Goal: Task Accomplishment & Management: Complete application form

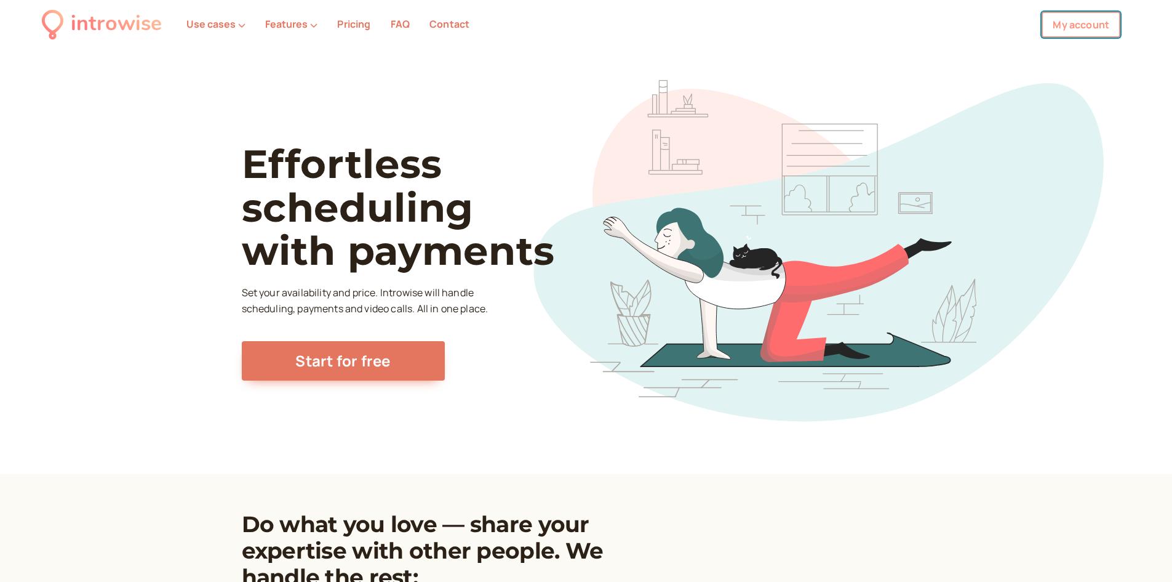
click at [1083, 15] on link "My account" at bounding box center [1081, 25] width 79 height 26
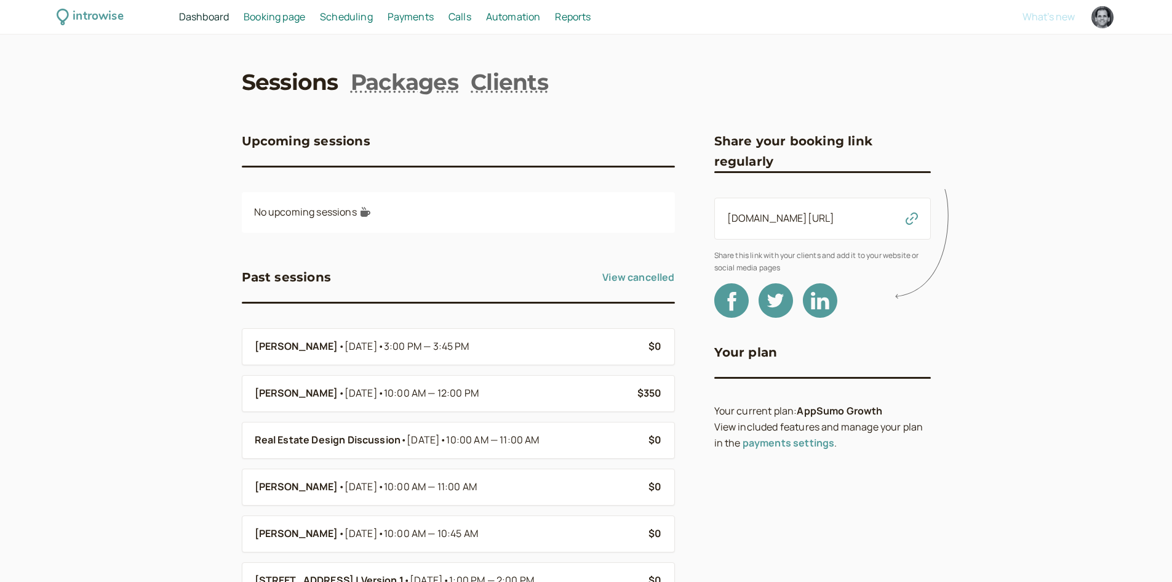
click at [283, 12] on span "Booking page" at bounding box center [275, 17] width 62 height 14
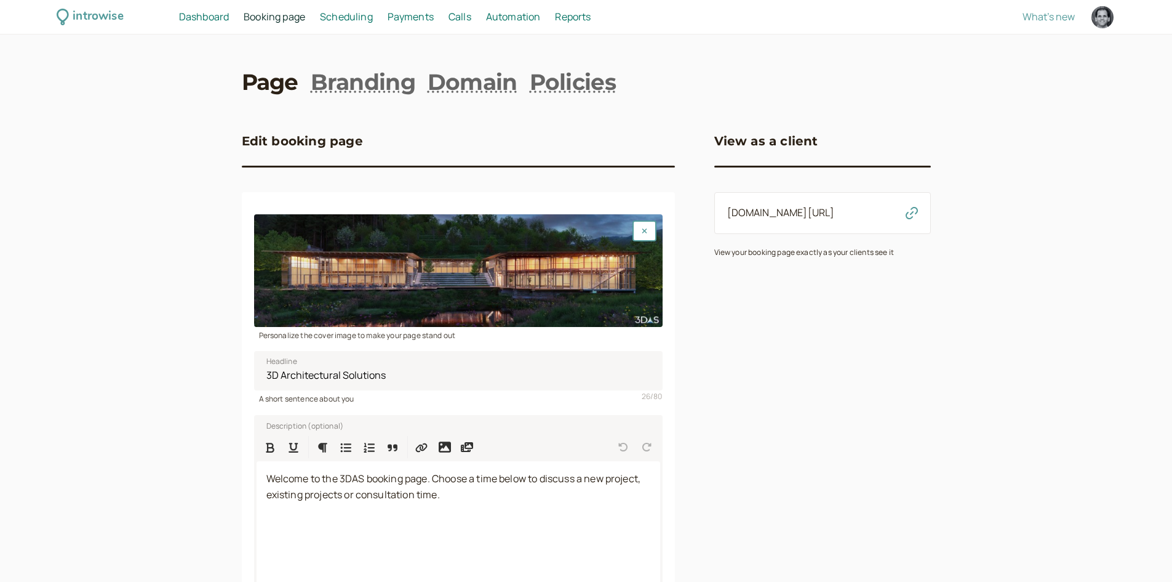
click at [336, 18] on span "Scheduling" at bounding box center [346, 17] width 53 height 14
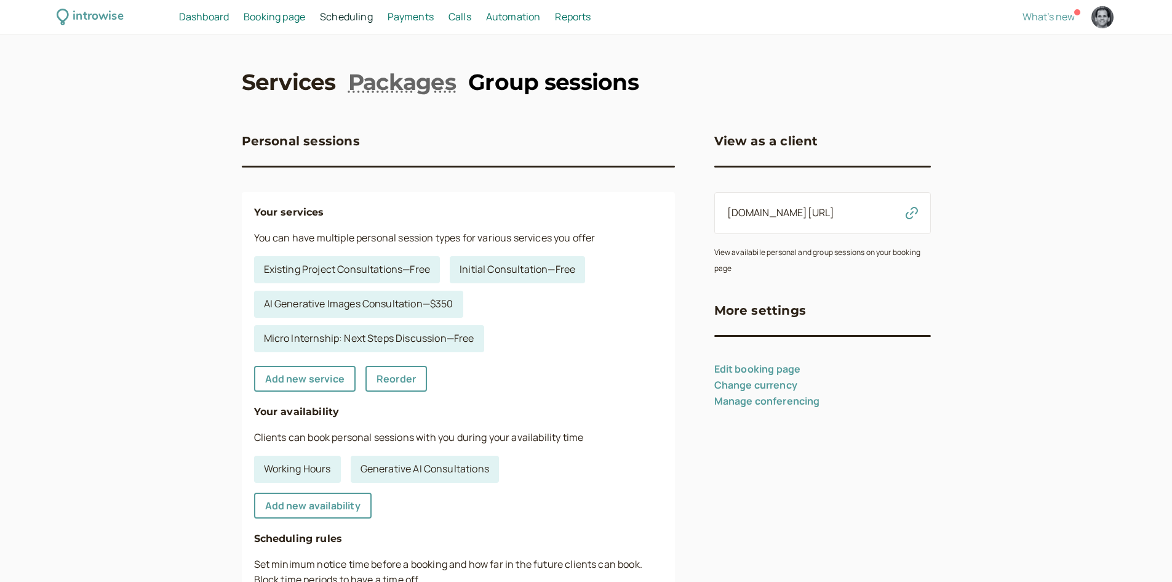
click at [526, 87] on link "Group sessions" at bounding box center [553, 81] width 170 height 31
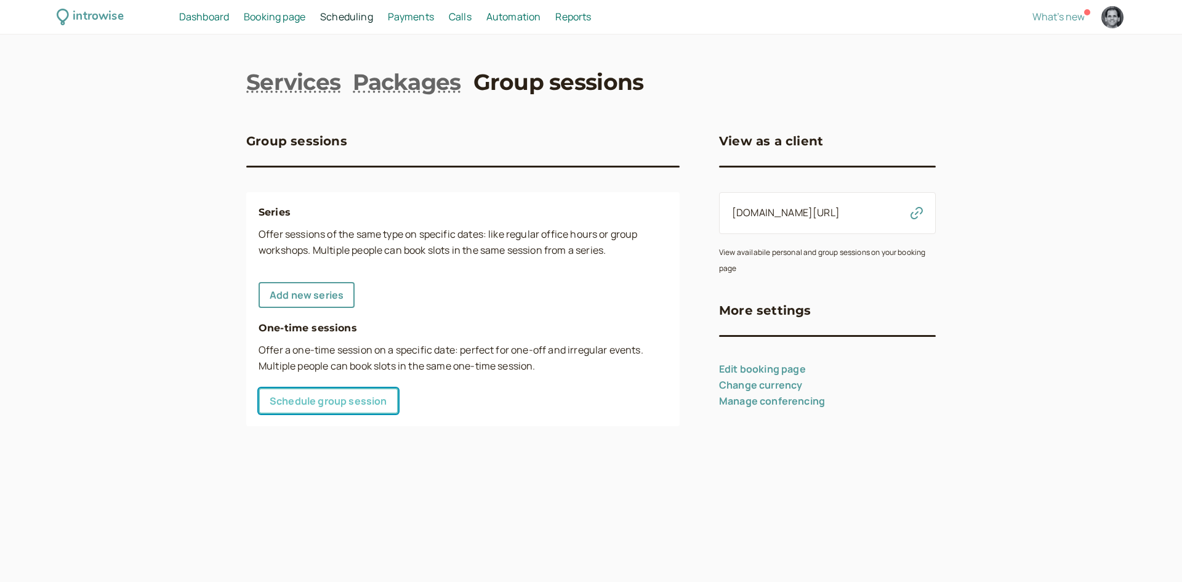
click at [363, 405] on link "Schedule group session" at bounding box center [328, 401] width 140 height 26
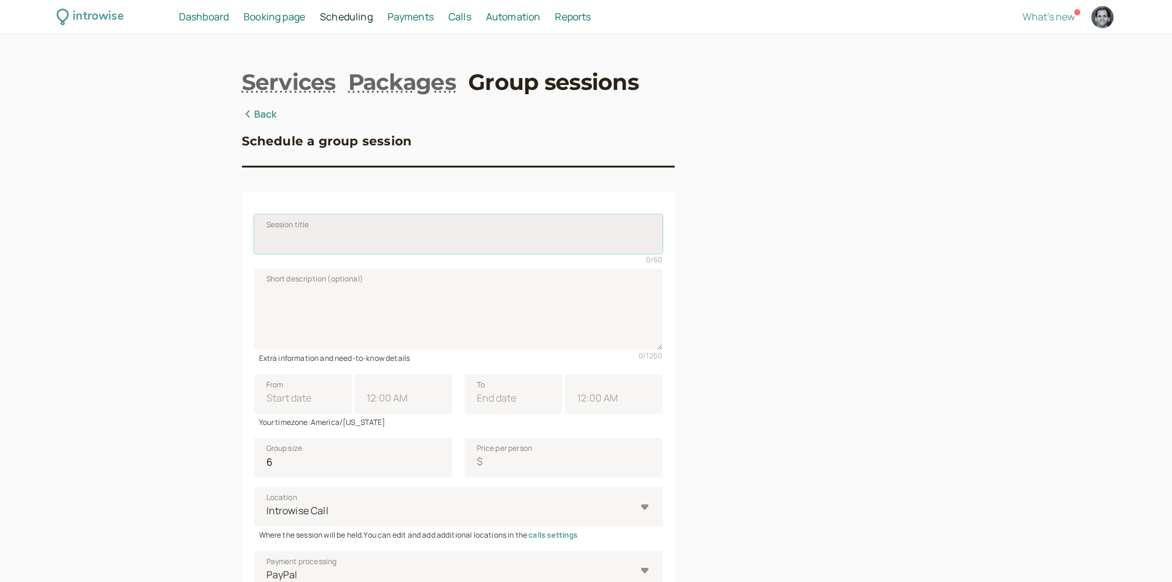
click at [371, 246] on input "Session title" at bounding box center [458, 233] width 409 height 39
drag, startPoint x: 351, startPoint y: 238, endPoint x: 266, endPoint y: 239, distance: 84.9
click at [266, 239] on input "[PERSON_NAME]" at bounding box center [458, 233] width 409 height 39
paste input "3D Floor Plan Meeting"
type input "[PERSON_NAME] 3D Floor Plan Meeting"
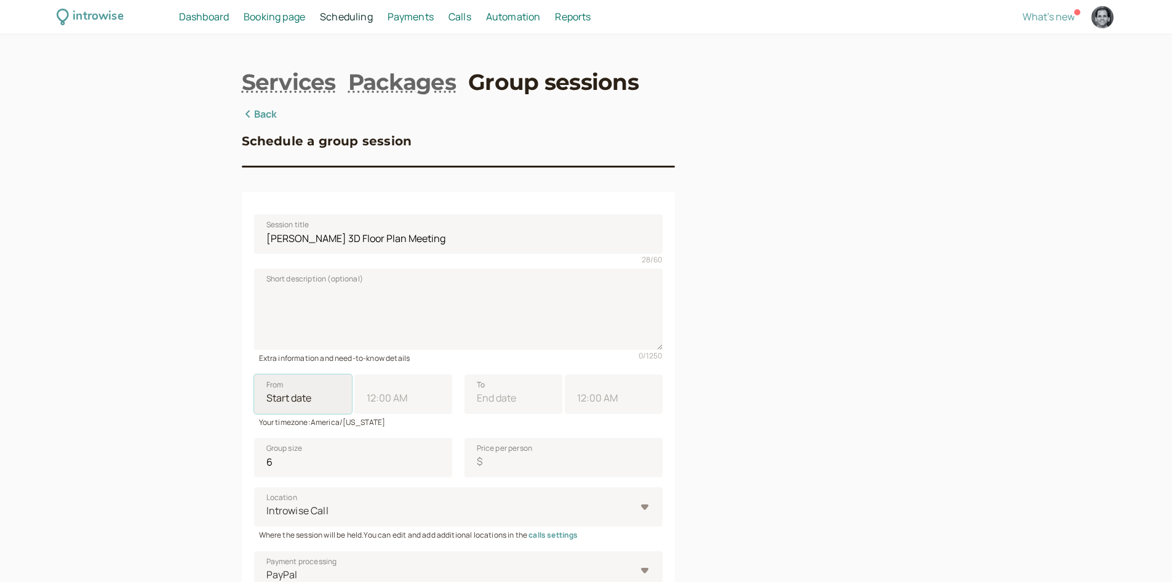
click at [333, 405] on input "From" at bounding box center [303, 393] width 98 height 39
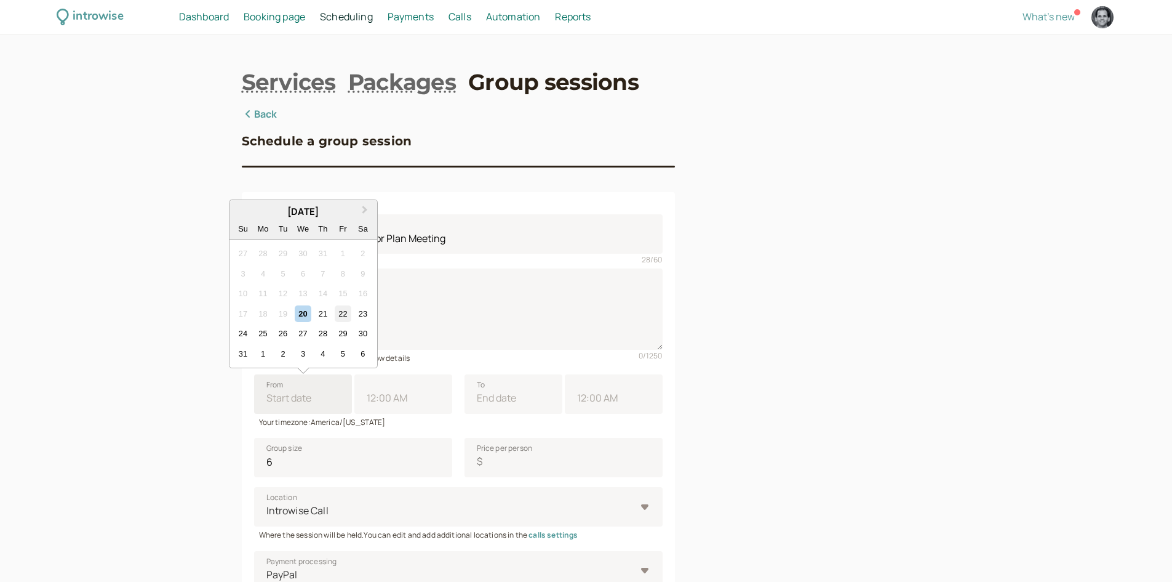
click at [347, 309] on div "22" at bounding box center [343, 313] width 17 height 17
click at [347, 374] on input "From Next Month [DATE] Su Mo Tu We Th Fr Sa 27 28 29 30 31 1 2 3 4 5 6 7 8 9 10…" at bounding box center [303, 393] width 98 height 39
type input "[DATE]"
type input "11:00 AM"
type input "[DATE]"
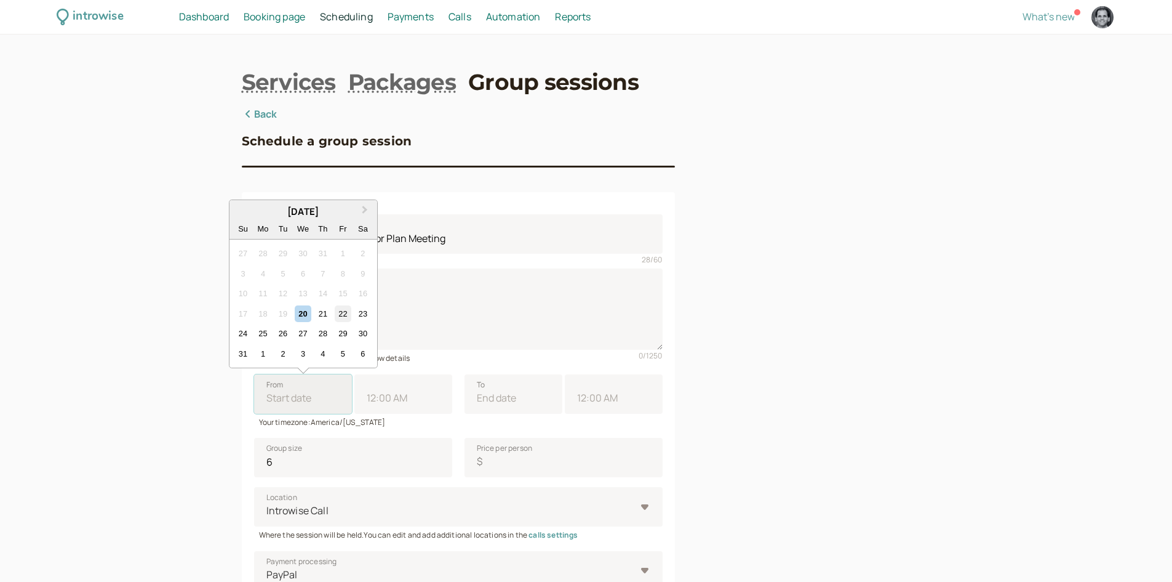
type input "12:00 PM"
click at [406, 401] on input "11:00 AM" at bounding box center [403, 393] width 98 height 39
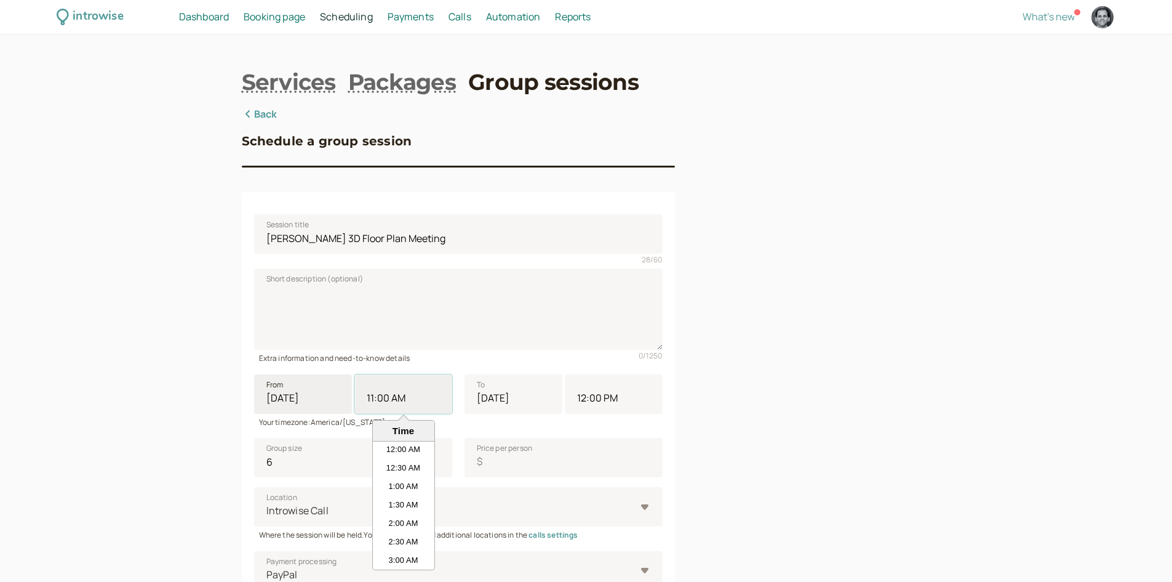
scroll to position [351, 0]
click at [407, 538] on li "12:00 PM" at bounding box center [404, 542] width 62 height 18
click at [407, 414] on input "11:00 AM" at bounding box center [403, 393] width 98 height 39
type input "12:00 PM"
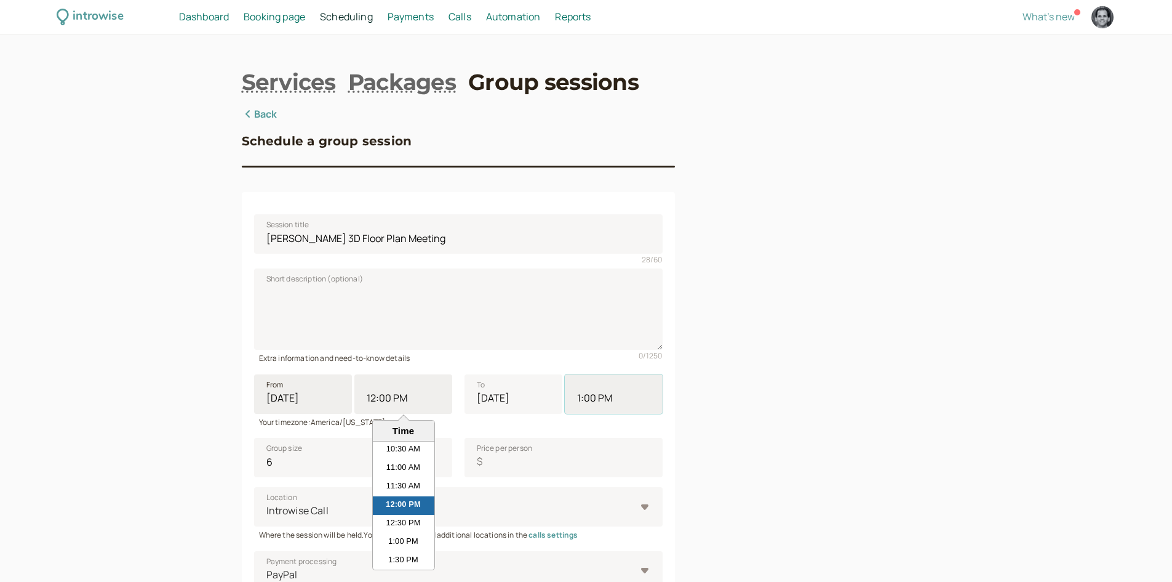
click at [591, 401] on input "1:00 PM" at bounding box center [614, 393] width 98 height 39
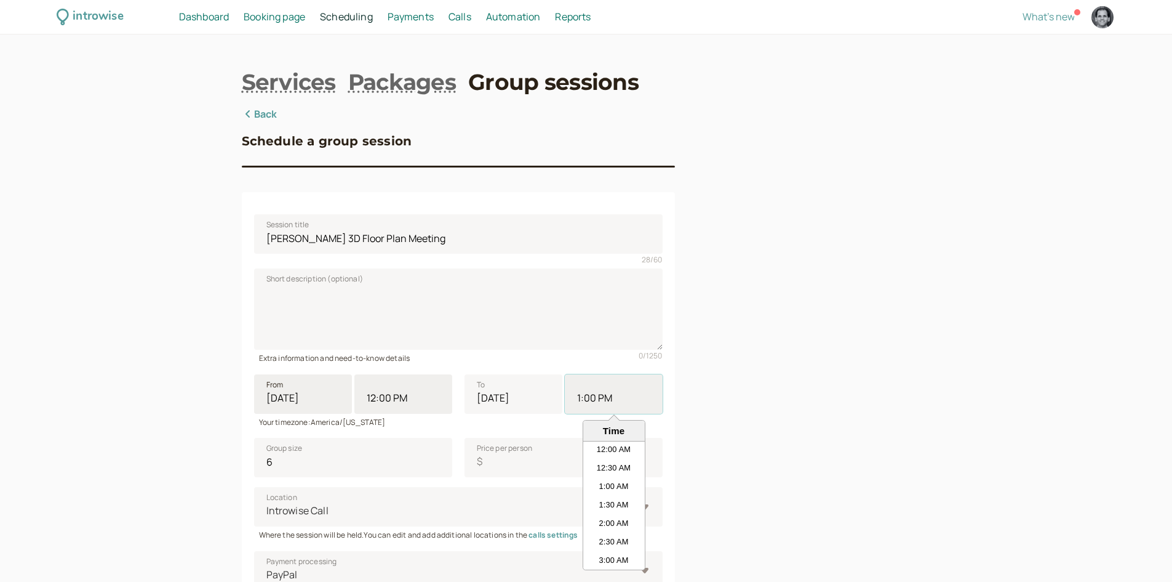
scroll to position [425, 0]
click at [591, 399] on input "1:00 PM" at bounding box center [614, 393] width 98 height 39
drag, startPoint x: 596, startPoint y: 399, endPoint x: 587, endPoint y: 402, distance: 9.6
click at [587, 402] on input "1:00 PM" at bounding box center [614, 393] width 98 height 39
type input "1:15 PM"
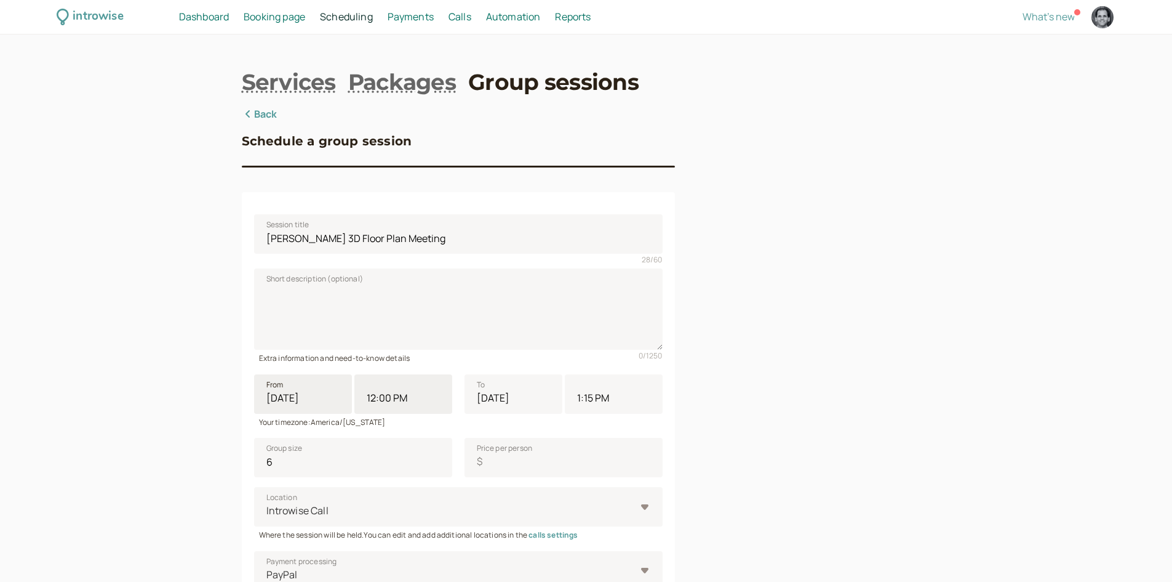
click at [682, 439] on div "Schedule a group session Session title [PERSON_NAME] 3D Floor Plan Meeting 28 /…" at bounding box center [586, 439] width 689 height 666
click at [434, 467] on input "5" at bounding box center [353, 457] width 198 height 39
click at [434, 467] on input "4" at bounding box center [353, 457] width 198 height 39
type input "3"
click at [434, 467] on input "3" at bounding box center [353, 457] width 198 height 39
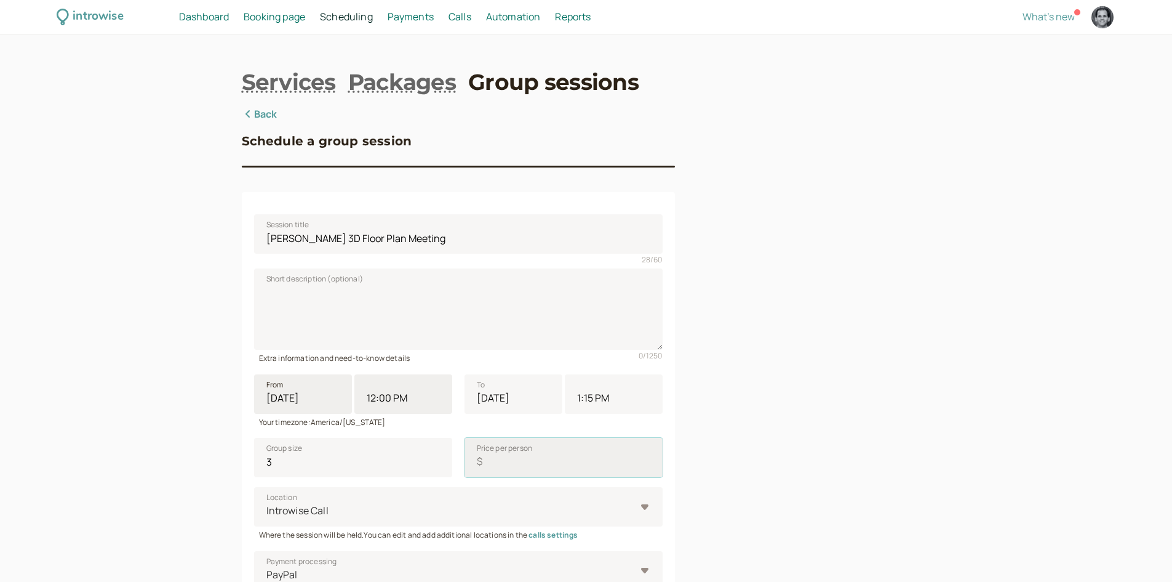
click at [513, 470] on input "Price per person $" at bounding box center [564, 457] width 198 height 39
type input "0"
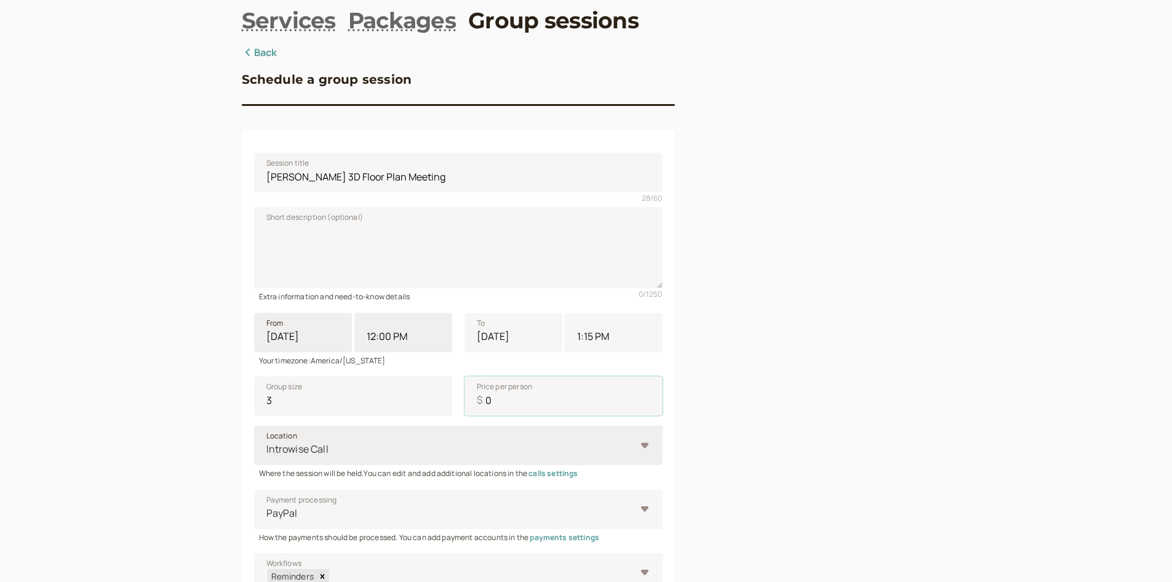
scroll to position [123, 0]
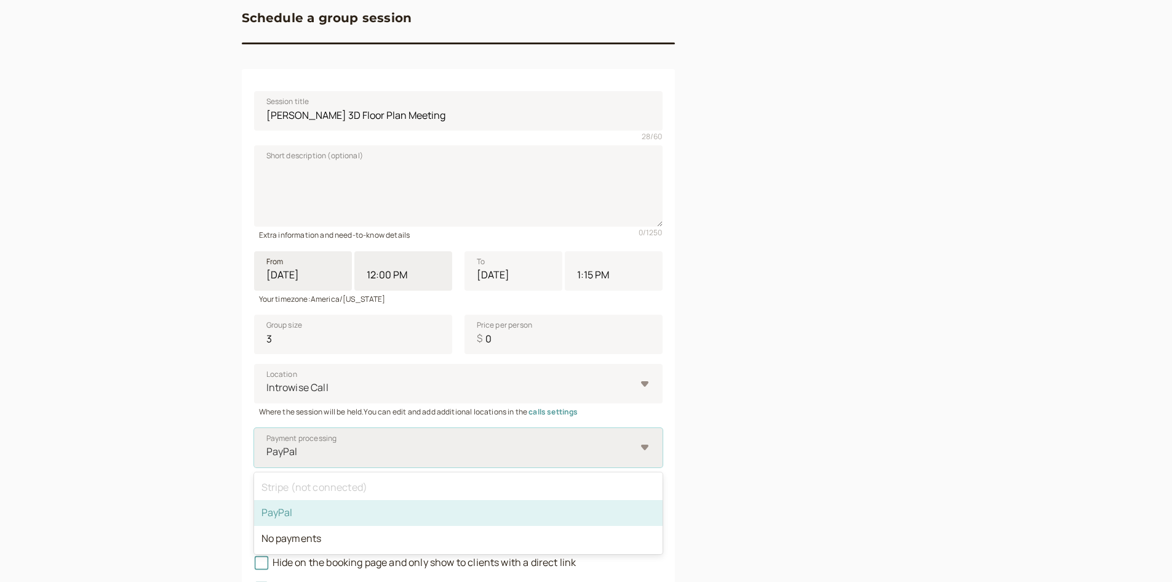
click at [527, 454] on div at bounding box center [450, 451] width 370 height 17
click at [267, 454] on input "Payment processing option PayPal selected, 2 of 3. 3 results available. Use Up …" at bounding box center [266, 451] width 2 height 14
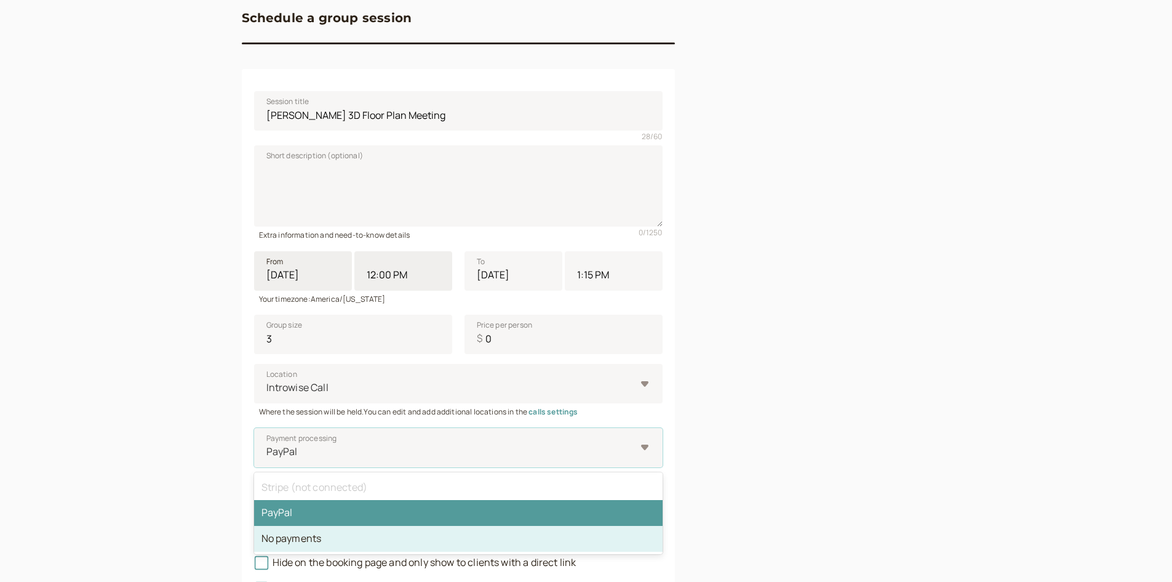
click at [494, 530] on div "No payments" at bounding box center [458, 539] width 409 height 26
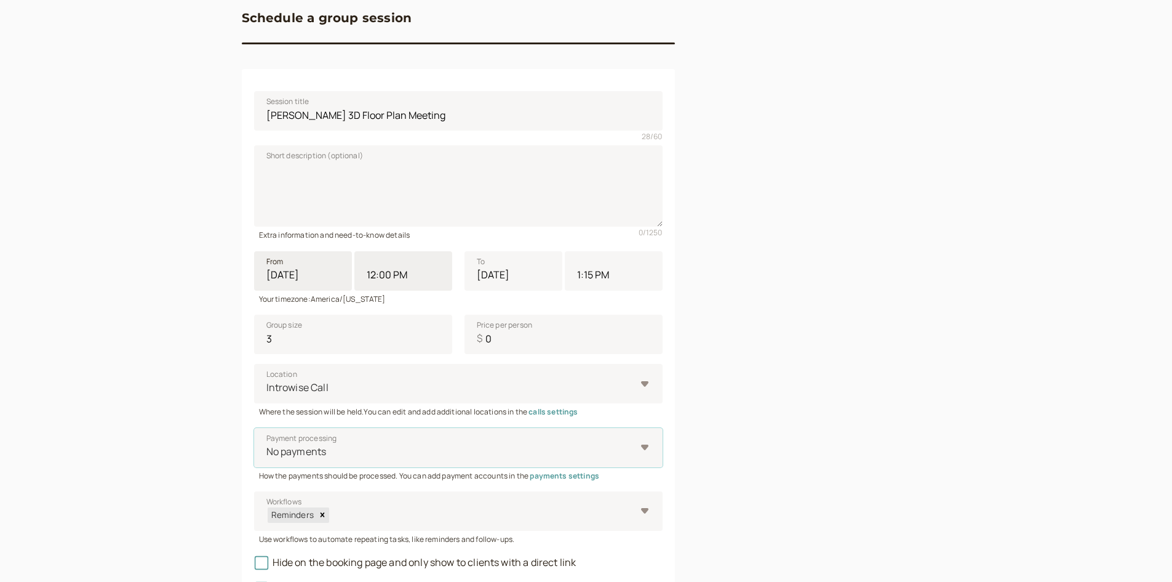
scroll to position [185, 0]
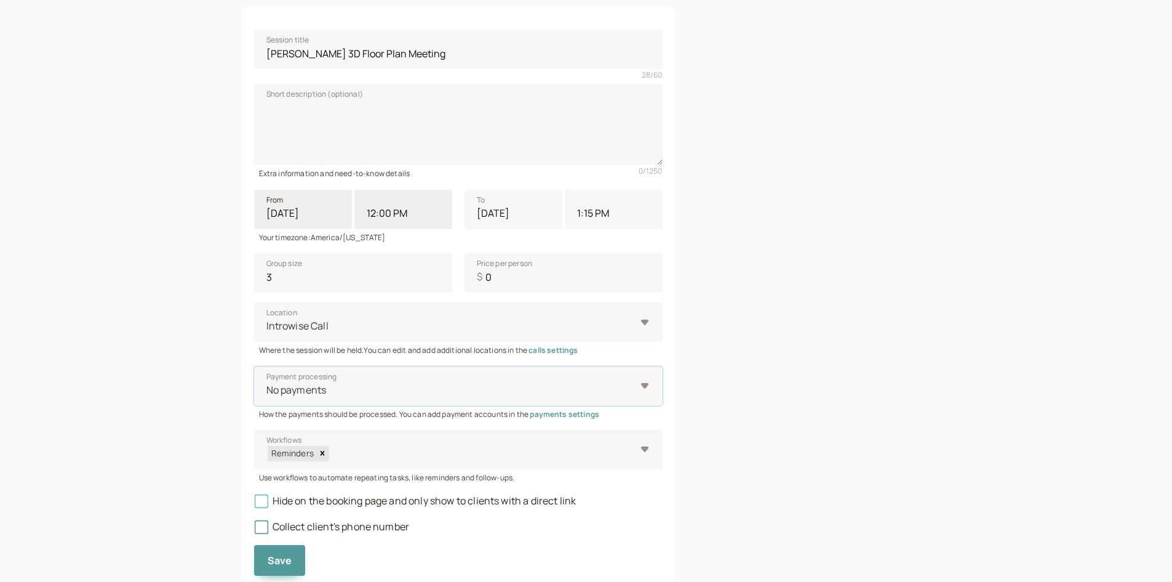
click at [415, 499] on span "Hide on the booking page and only show to clients with a direct link" at bounding box center [415, 501] width 322 height 14
click at [254, 504] on input "Hide on the booking page and only show to clients with a direct link" at bounding box center [254, 504] width 0 height 0
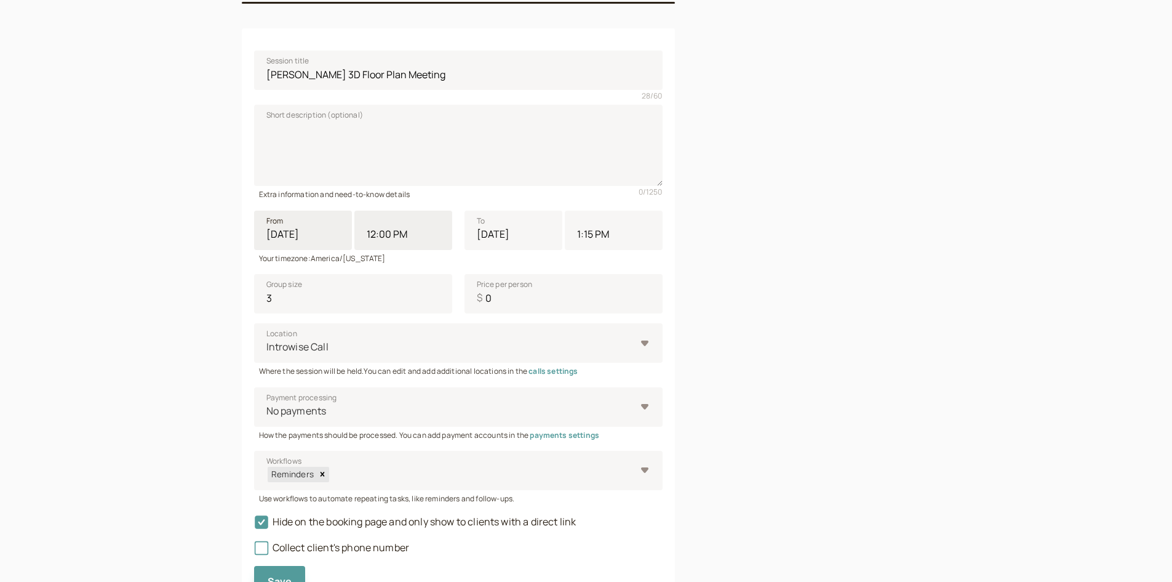
scroll to position [225, 0]
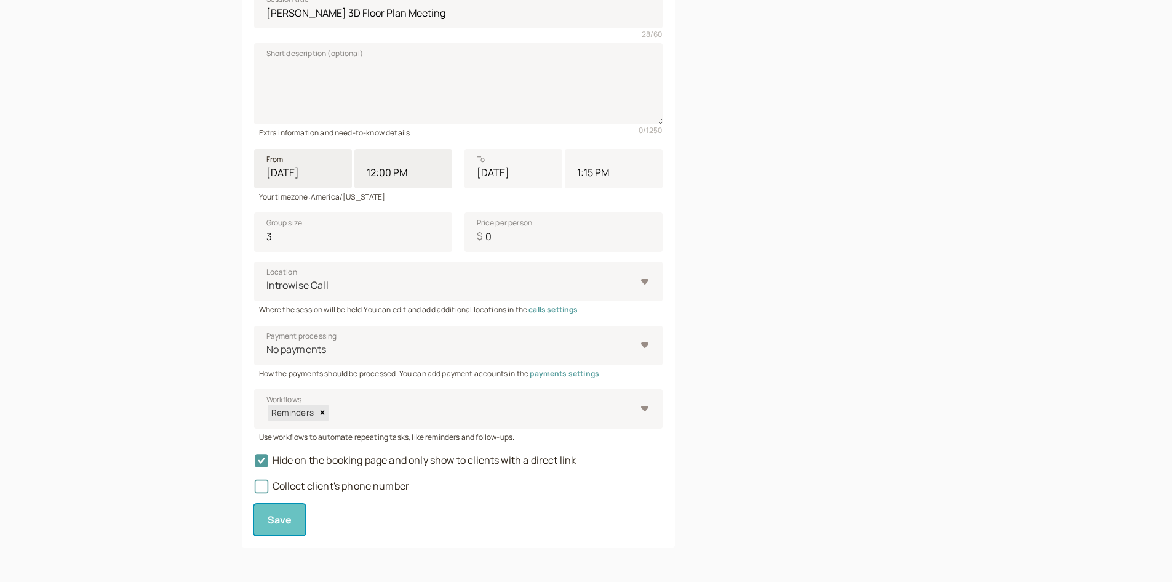
click at [290, 517] on span "Save" at bounding box center [280, 520] width 25 height 14
